Goal: Navigation & Orientation: Find specific page/section

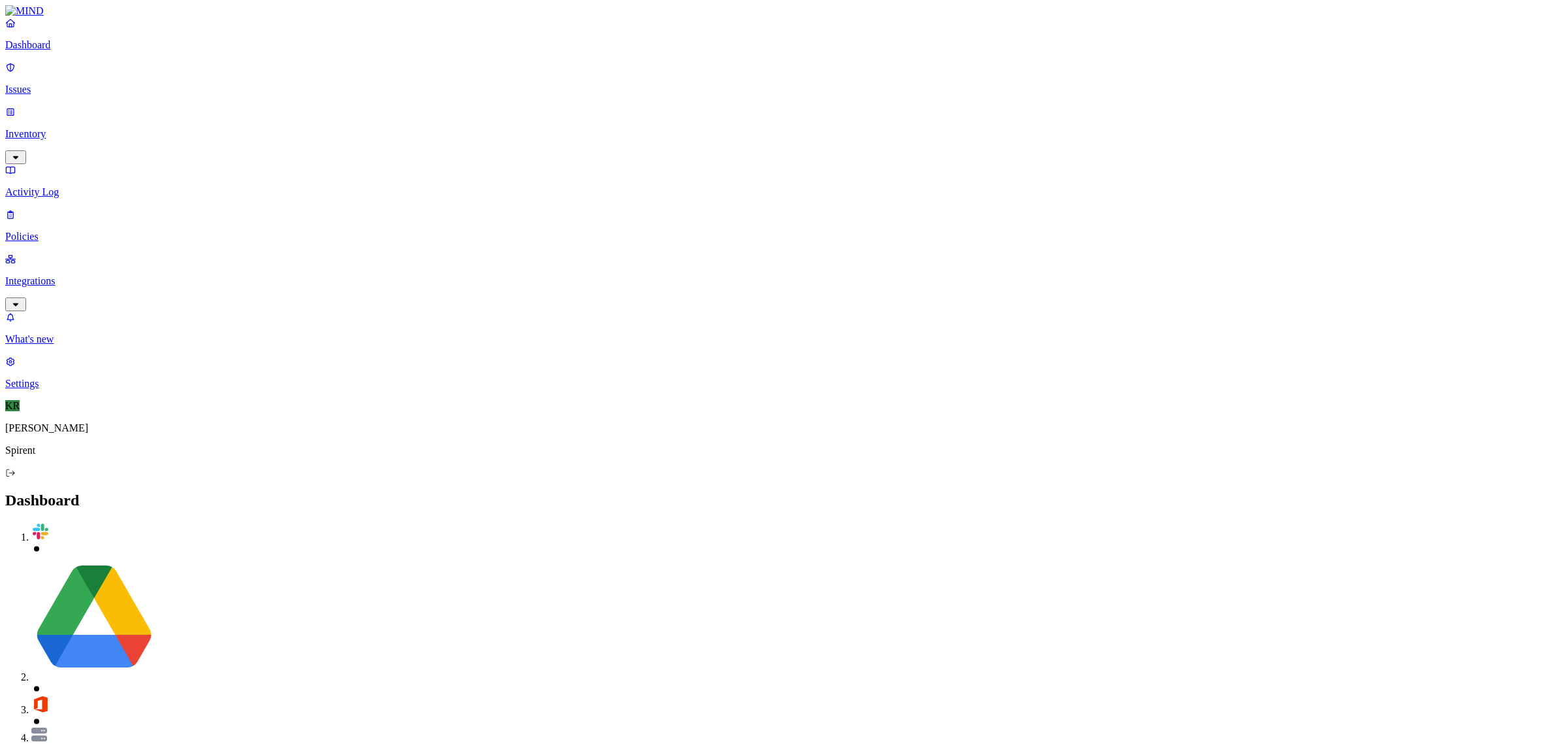
click at [34, 83] on p "Issues" at bounding box center [783, 89] width 1557 height 11
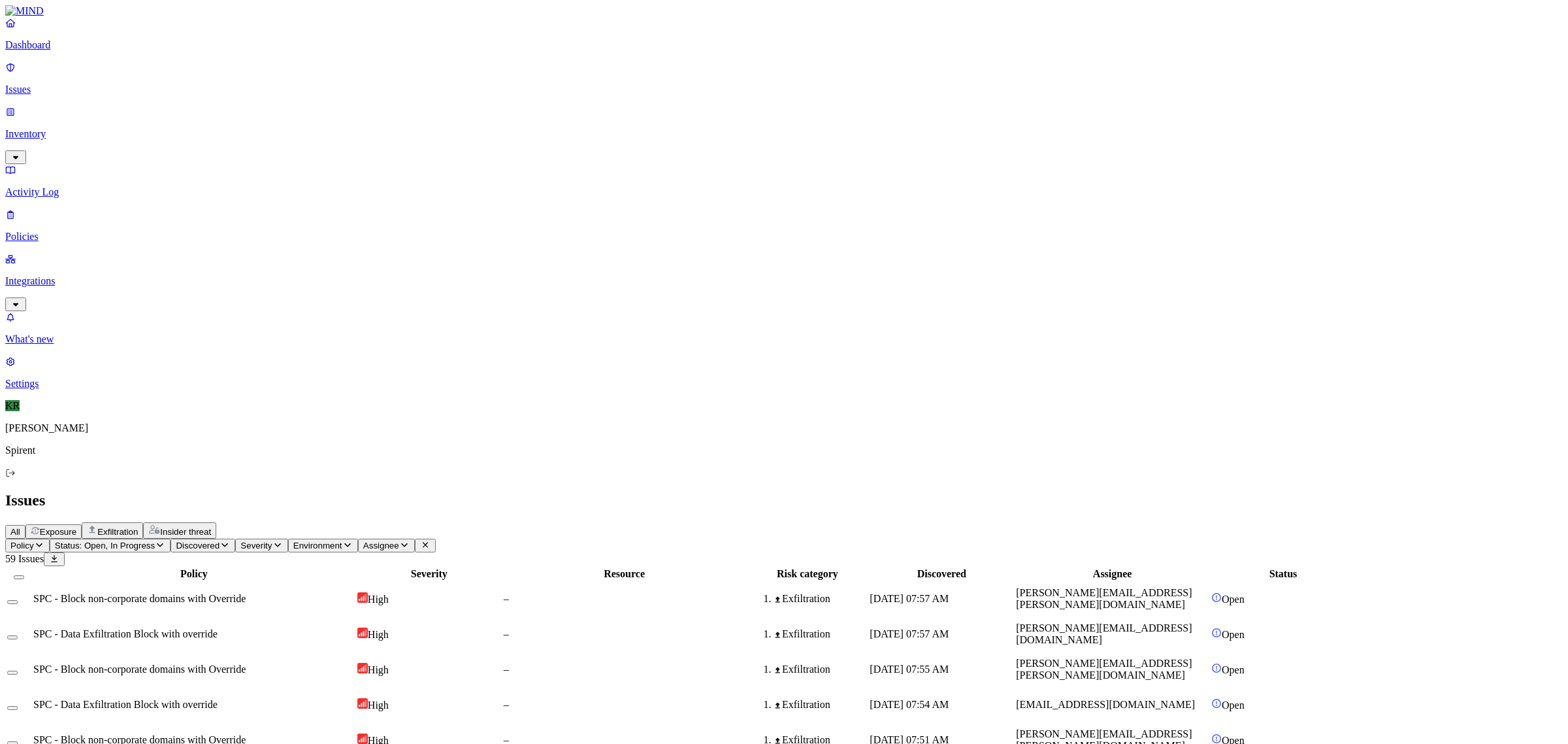
click at [53, 51] on p "Dashboard" at bounding box center [783, 45] width 1557 height 11
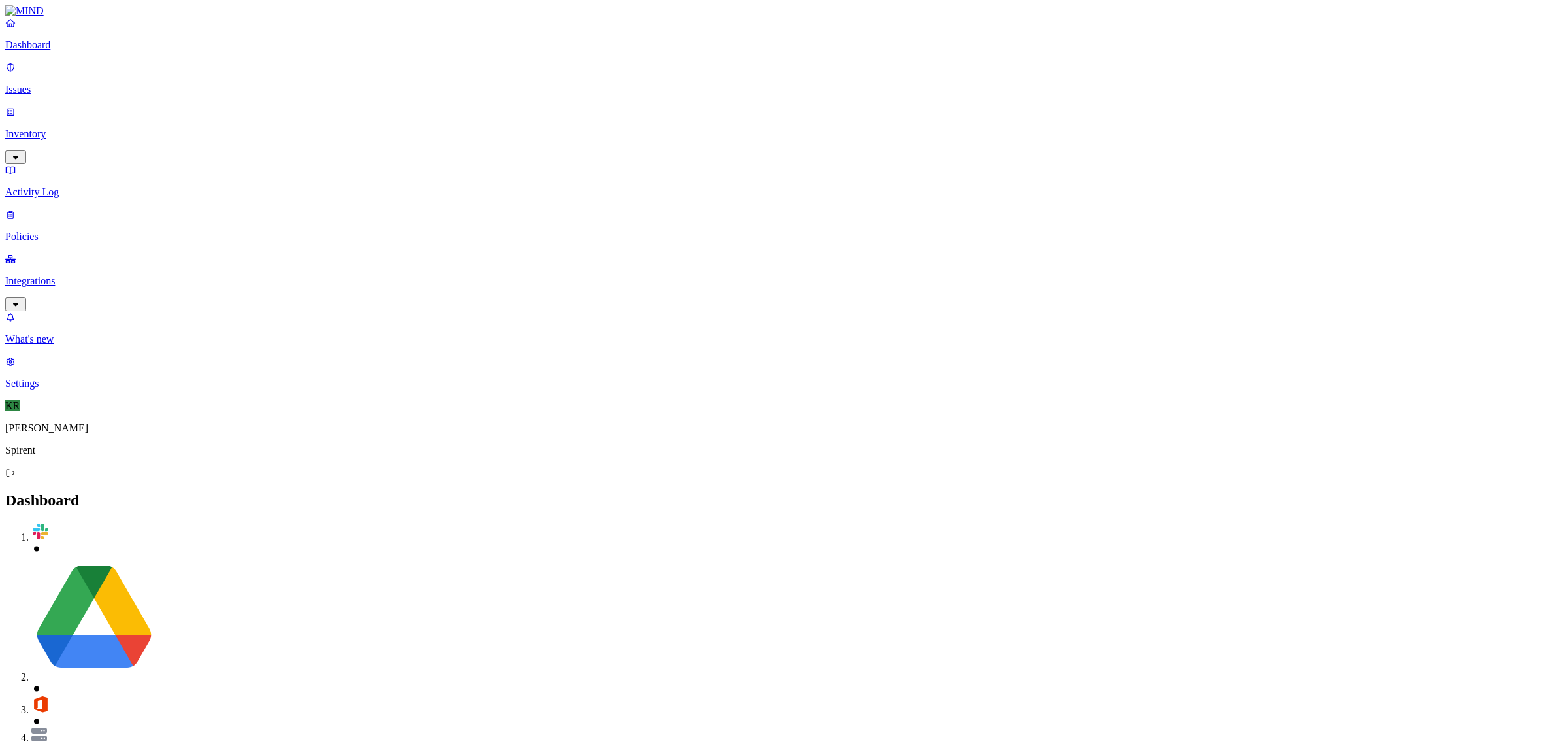
click at [73, 83] on p "Issues" at bounding box center [783, 89] width 1557 height 11
